Goal: Transaction & Acquisition: Subscribe to service/newsletter

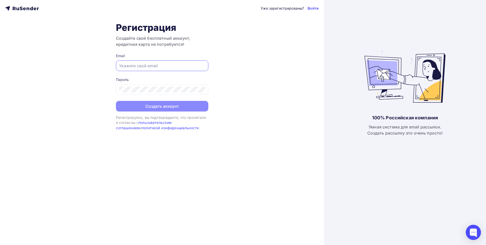
click at [182, 65] on input "text" at bounding box center [162, 66] width 86 height 6
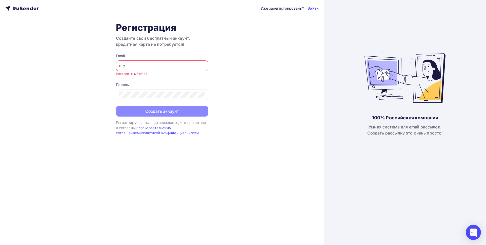
type input "ш"
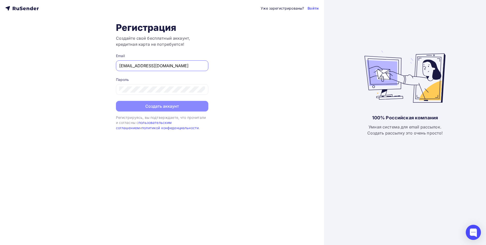
type input "[EMAIL_ADDRESS][DOMAIN_NAME]"
click at [202, 90] on icon at bounding box center [202, 90] width 6 height 6
click at [202, 89] on icon at bounding box center [202, 90] width 6 height 6
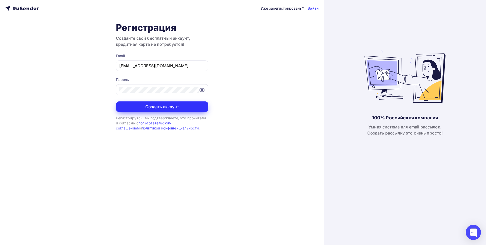
click at [182, 106] on button "Создать аккаунт" at bounding box center [162, 106] width 92 height 11
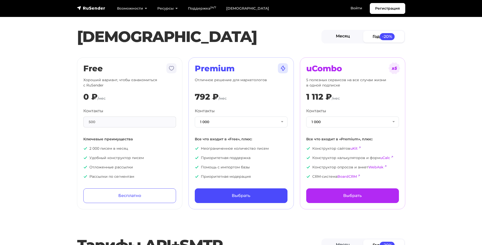
click at [341, 37] on link "Месяц" at bounding box center [342, 36] width 41 height 11
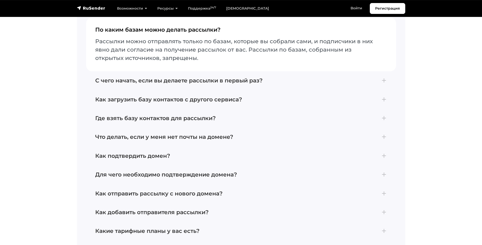
scroll to position [1147, 0]
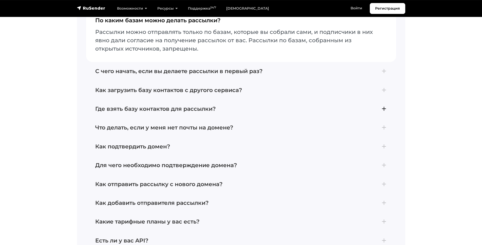
click at [199, 106] on h4 "Где взять базу контактов для рассылки?" at bounding box center [241, 109] width 292 height 7
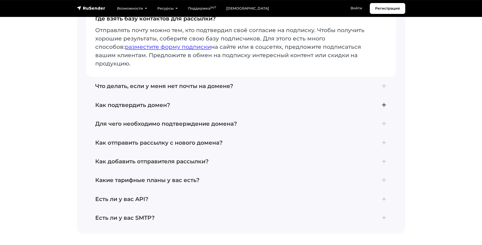
scroll to position [1215, 0]
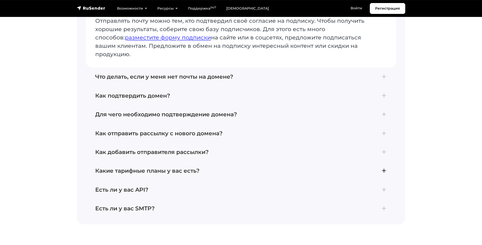
click at [182, 168] on h4 "Какие тарифные планы у вас есть?" at bounding box center [241, 171] width 292 height 7
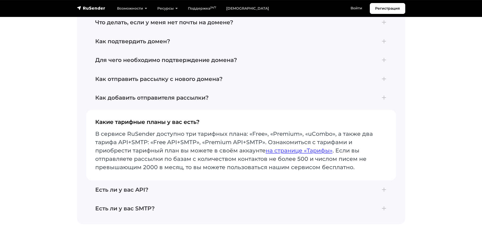
click at [147, 205] on h4 "Есть ли у вас SMTP?" at bounding box center [241, 208] width 292 height 7
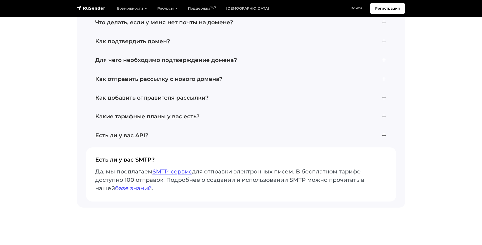
click at [164, 135] on button "Есть ли у вас API? В сервисе RuSender создание API ключа доступно по ссылке: ht…" at bounding box center [241, 135] width 310 height 19
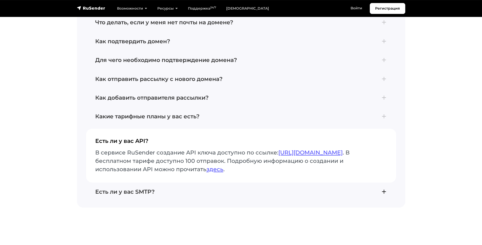
click at [154, 190] on h4 "Есть ли у вас SMTP?" at bounding box center [241, 192] width 292 height 7
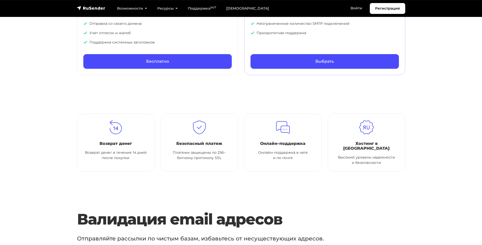
scroll to position [337, 0]
